Goal: Navigation & Orientation: Find specific page/section

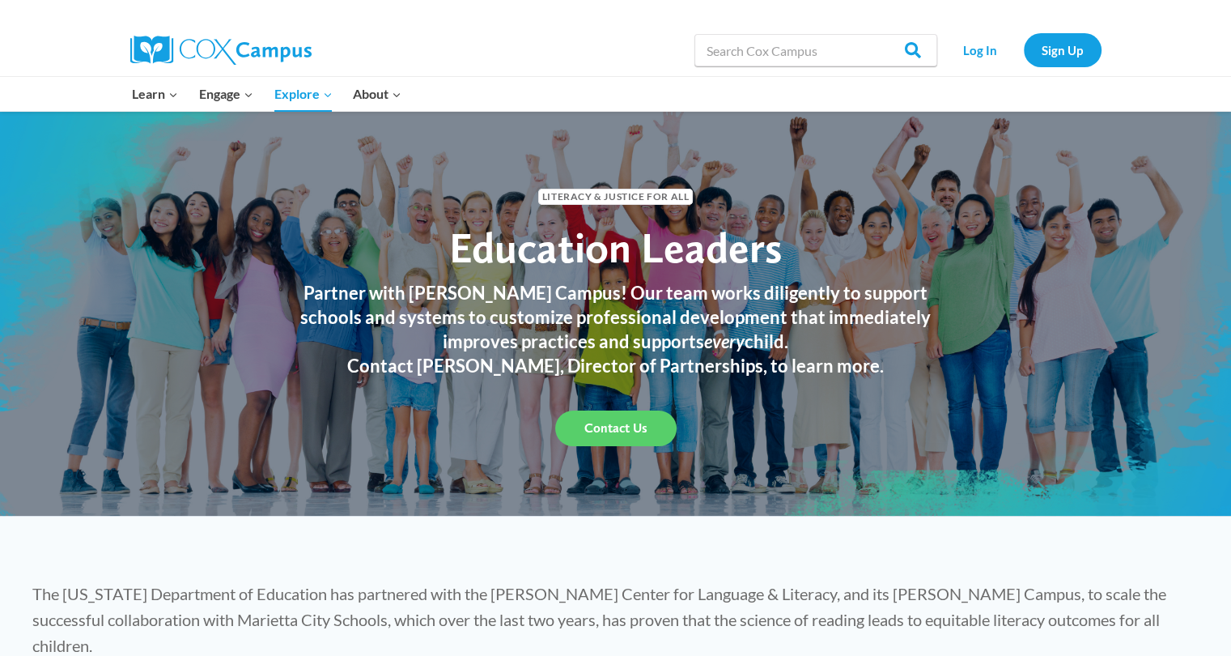
click at [139, 406] on div "Literacy & Justice for All Education Leaders Partner with [PERSON_NAME] Campus!…" at bounding box center [615, 313] width 1231 height 405
click at [776, 591] on p "The [US_STATE] Department of Education has partnered with the [PERSON_NAME] Cen…" at bounding box center [615, 620] width 1167 height 78
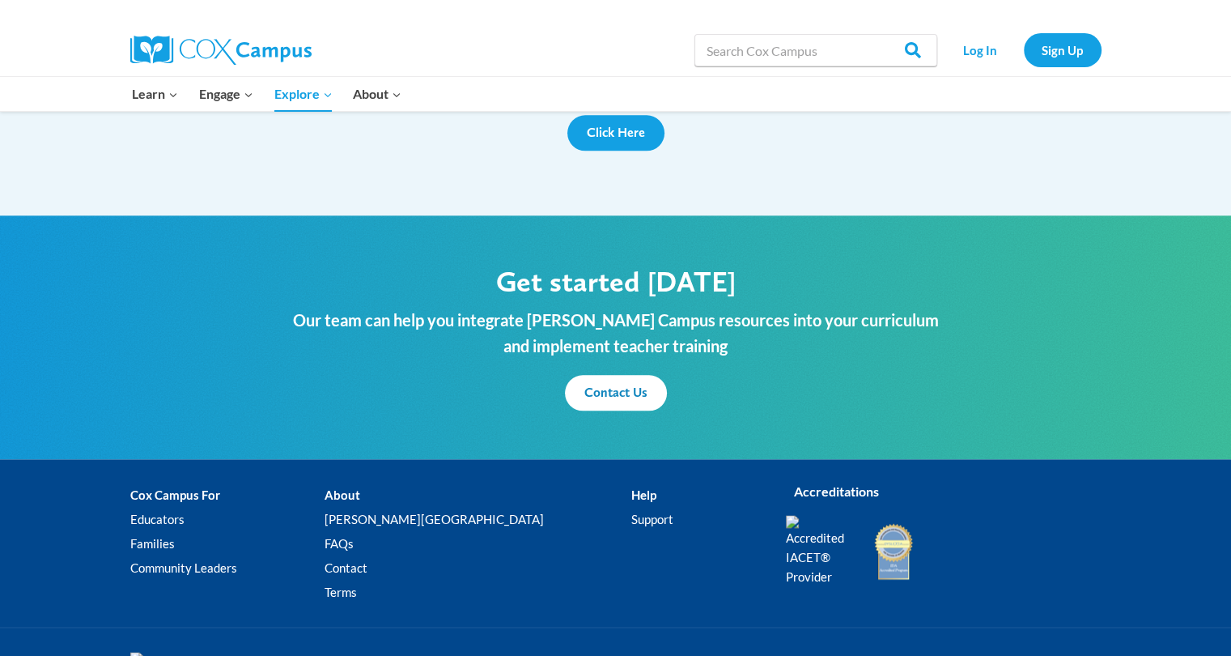
scroll to position [1929, 0]
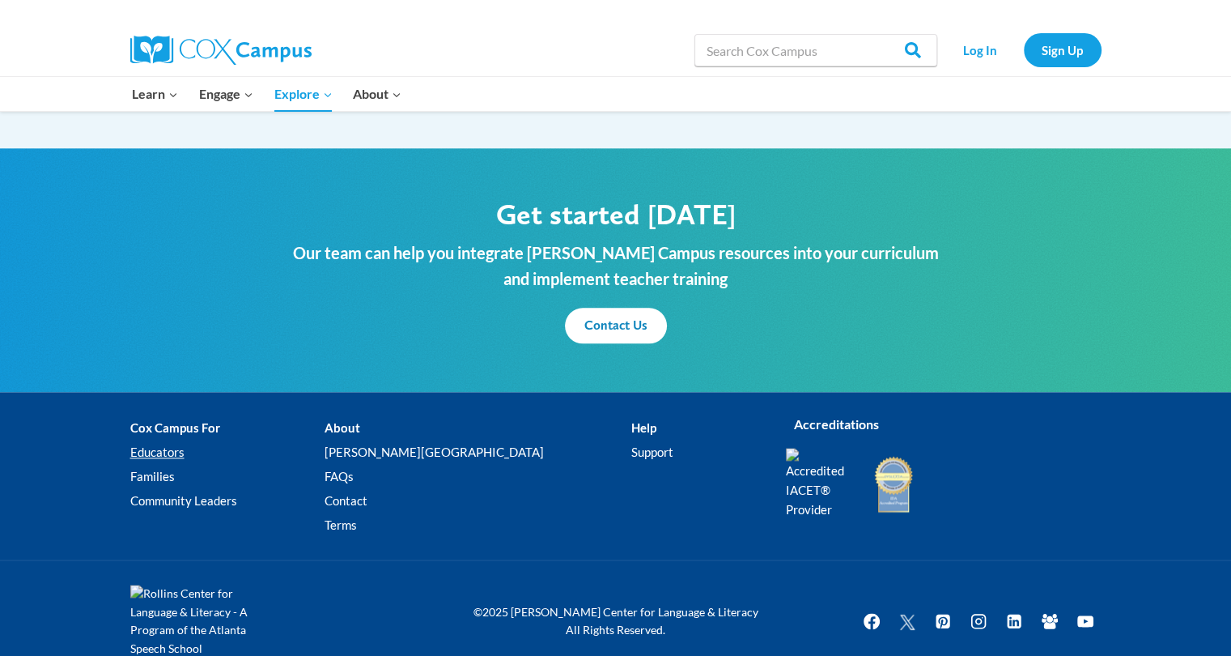
click at [165, 440] on link "Educators" at bounding box center [227, 452] width 194 height 24
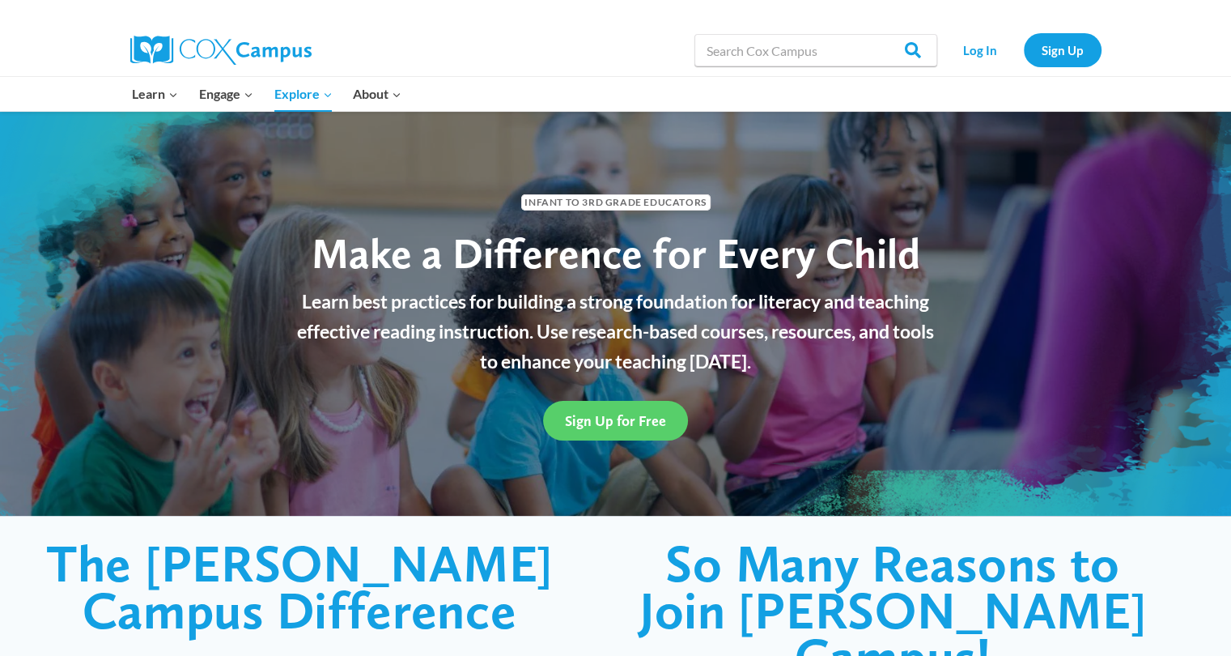
scroll to position [81, 0]
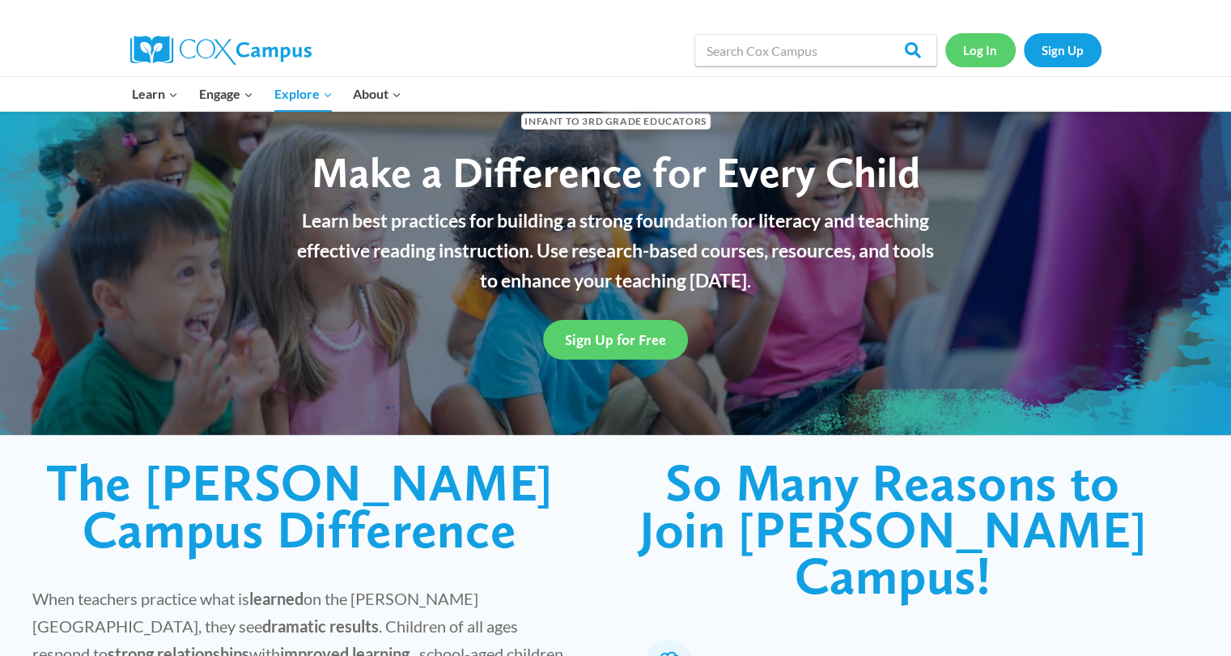
click at [982, 54] on link "Log In" at bounding box center [981, 49] width 70 height 33
